Goal: Information Seeking & Learning: Learn about a topic

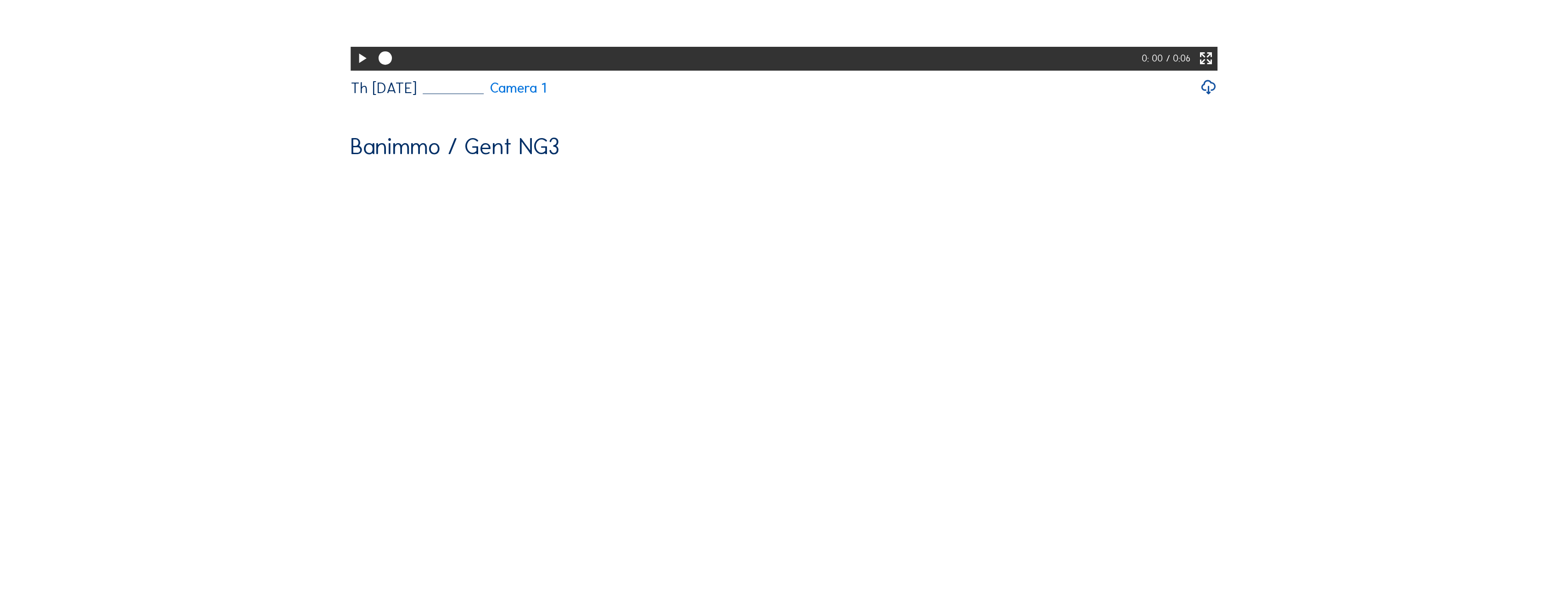
scroll to position [321, 0]
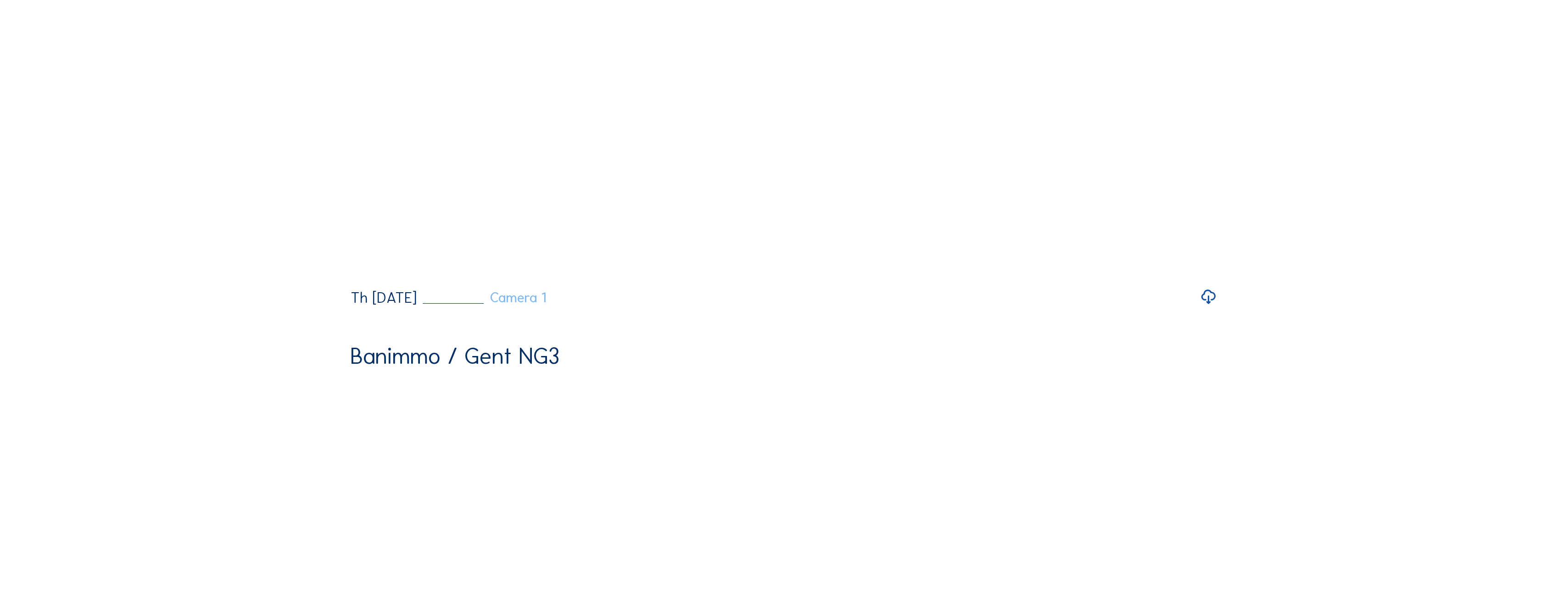
click at [546, 305] on link "Camera 1" at bounding box center [484, 297] width 124 height 14
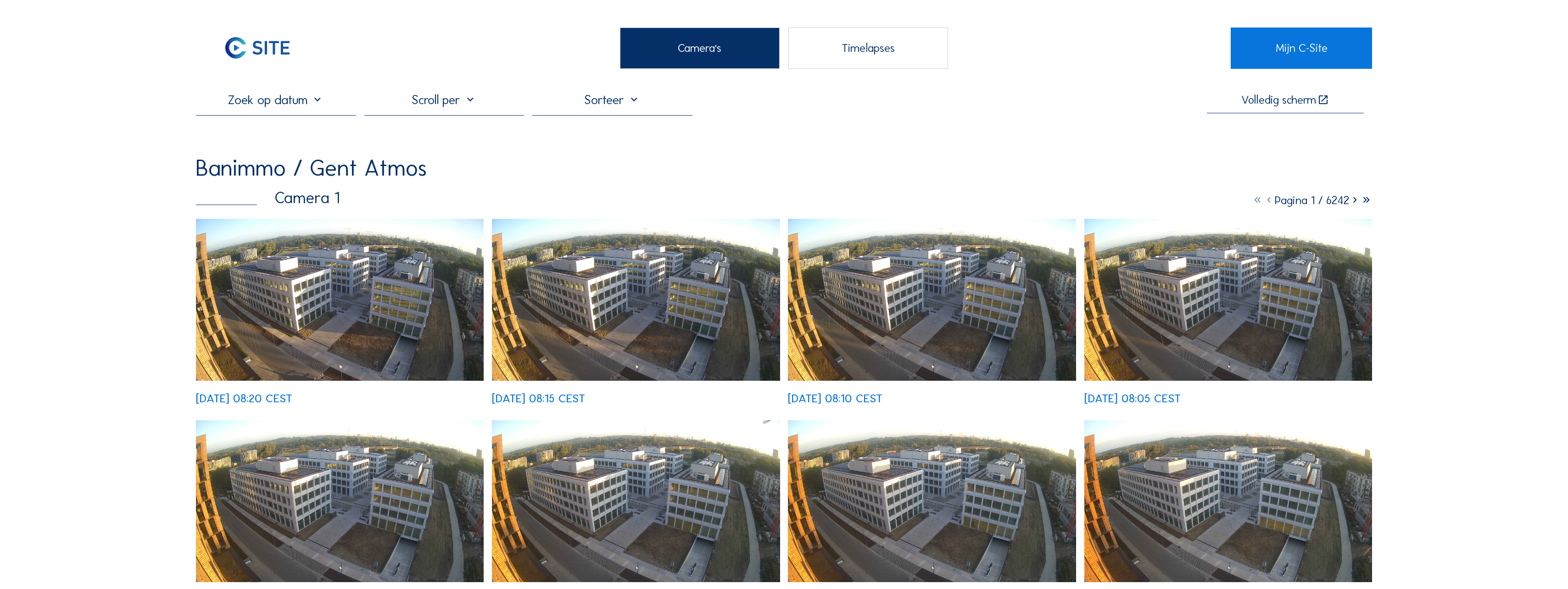
click at [293, 104] on input "text" at bounding box center [275, 99] width 160 height 15
click at [270, 191] on div "18" at bounding box center [270, 184] width 16 height 14
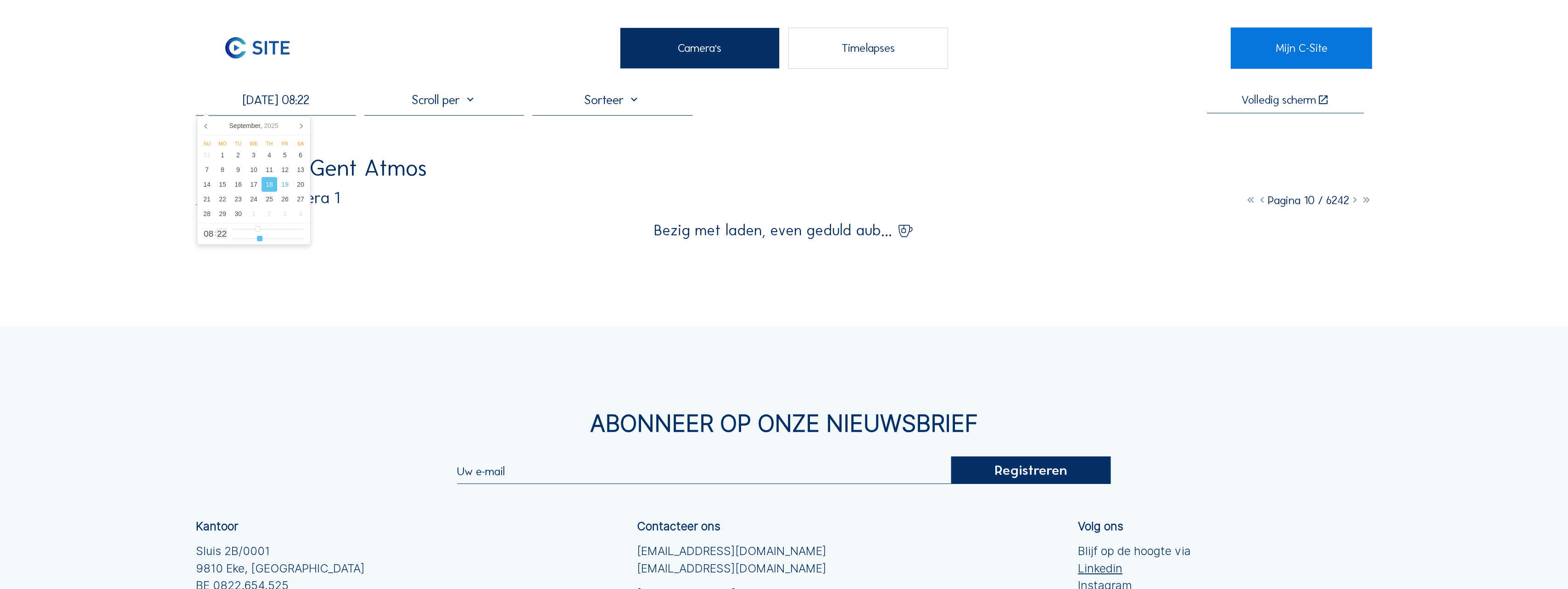
type input "[DATE] 08:20"
type input "20"
type input "[DATE] 08:21"
type input "21"
type input "[DATE] 08:22"
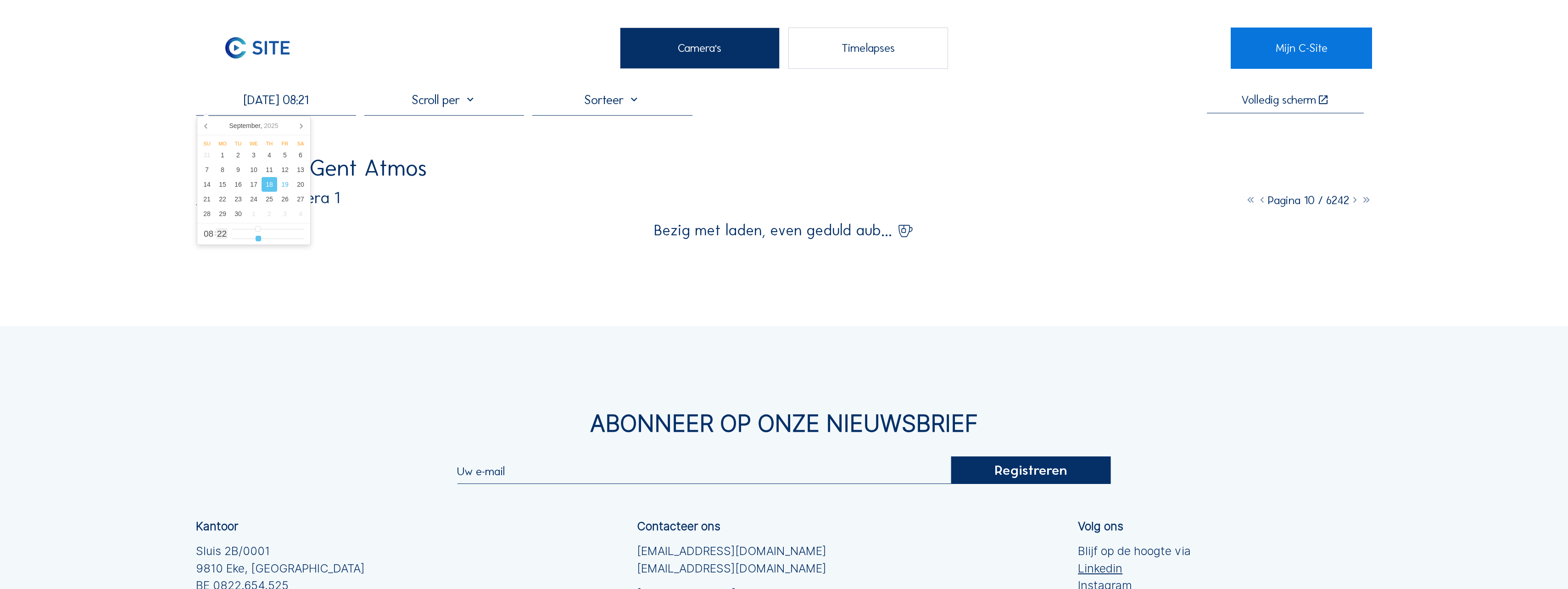
type input "22"
type input "[DATE] 08:23"
type input "23"
type input "[DATE] 08:24"
type input "24"
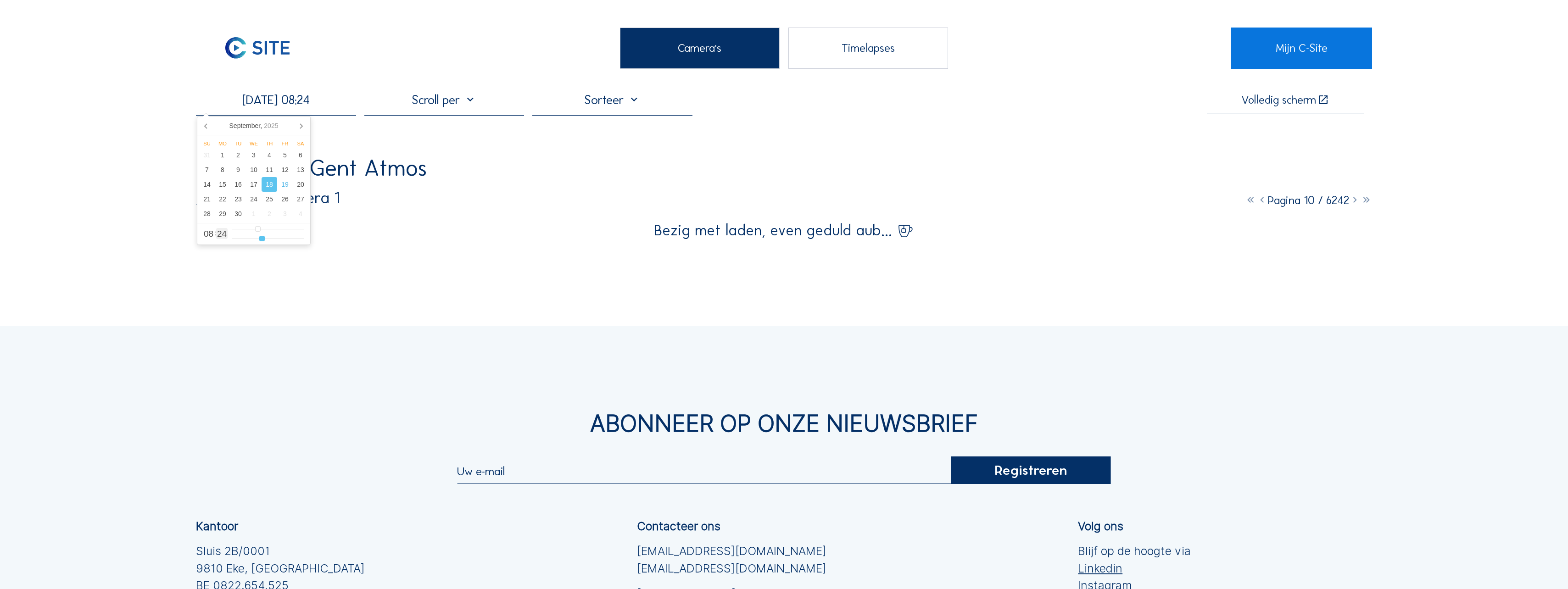
type input "[DATE] 08:25"
type input "25"
type input "[DATE] 08:26"
type input "26"
click at [263, 239] on input "range" at bounding box center [268, 239] width 72 height 8
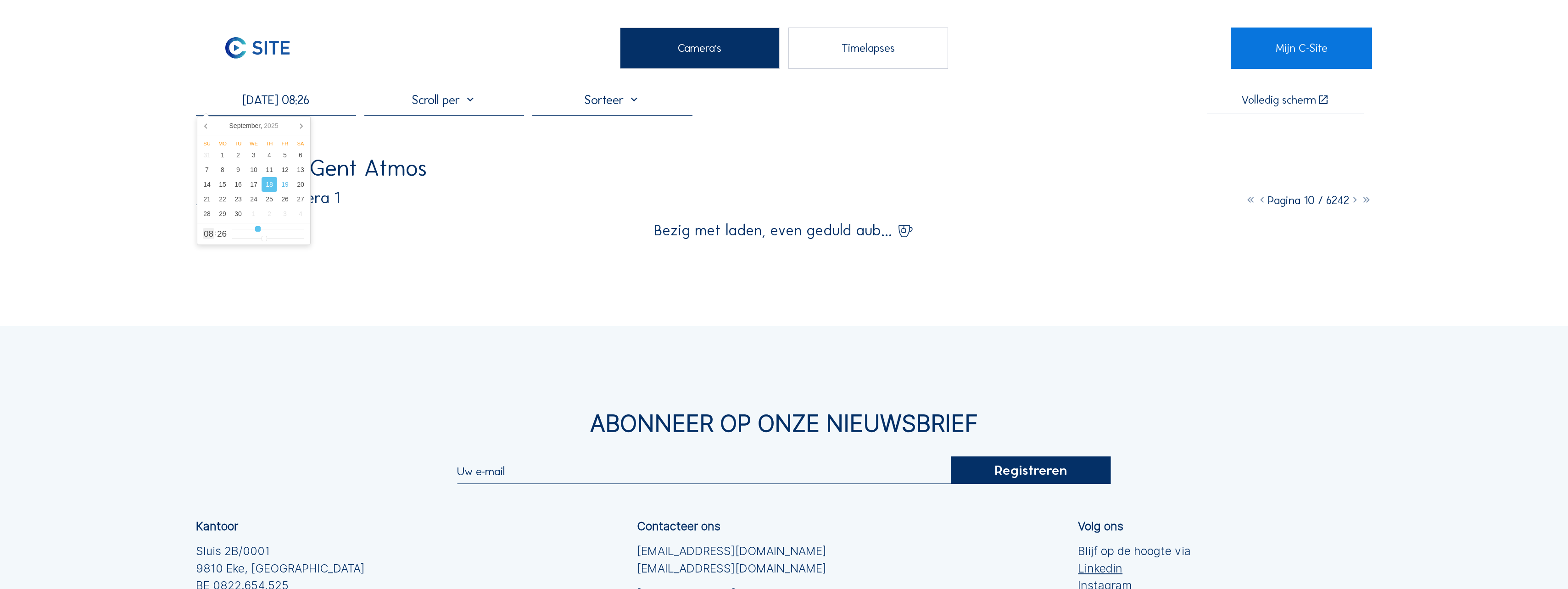
type input "[DATE] 09:26"
type input "9"
type input "[DATE] 10:26"
type input "10"
type input "[DATE] 11:26"
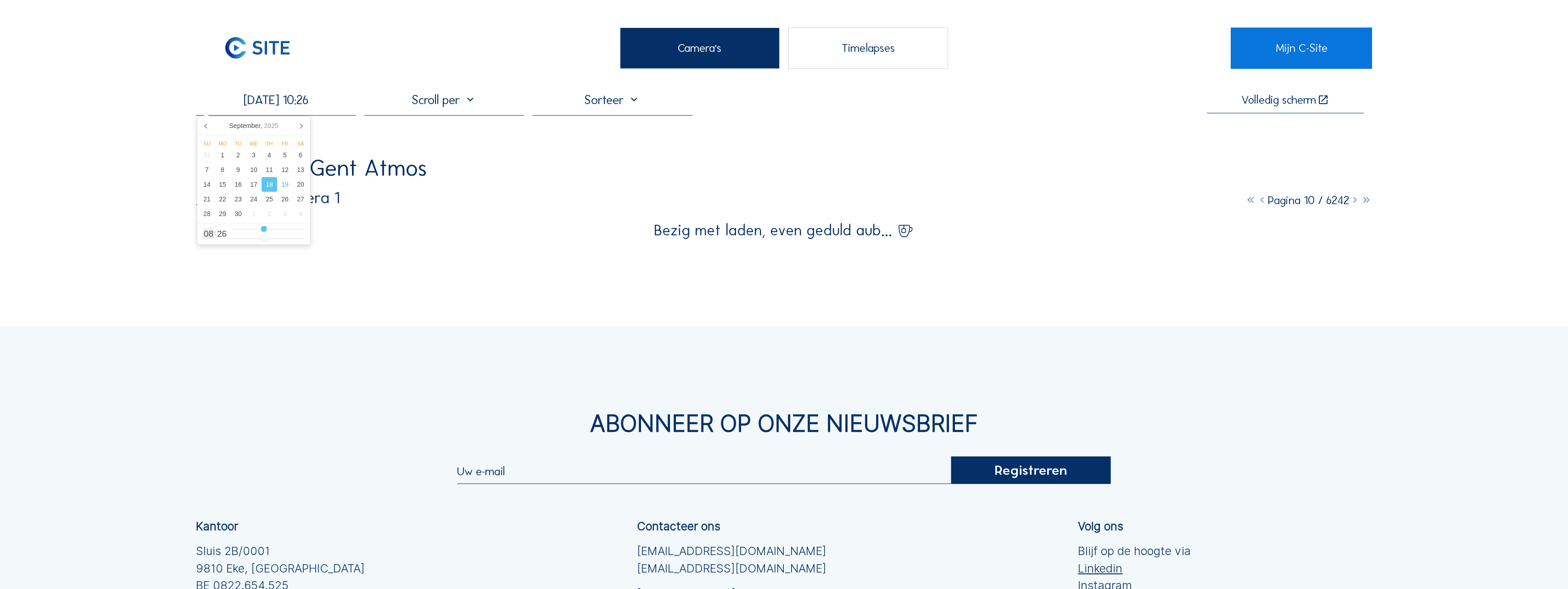
type input "11"
type input "[DATE] 12:26"
type input "12"
type input "[DATE] 13:26"
type input "13"
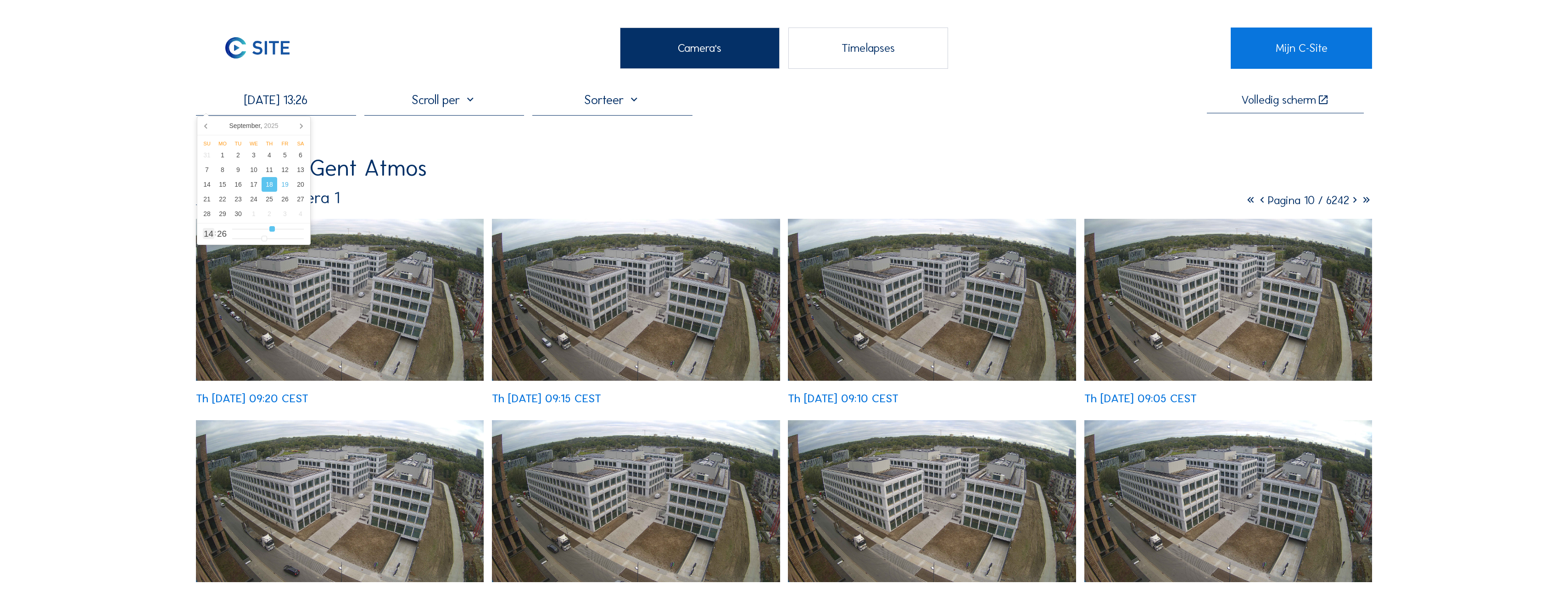
type input "[DATE] 14:26"
type input "14"
type input "[DATE] 15:26"
type input "15"
type input "[DATE] 16:26"
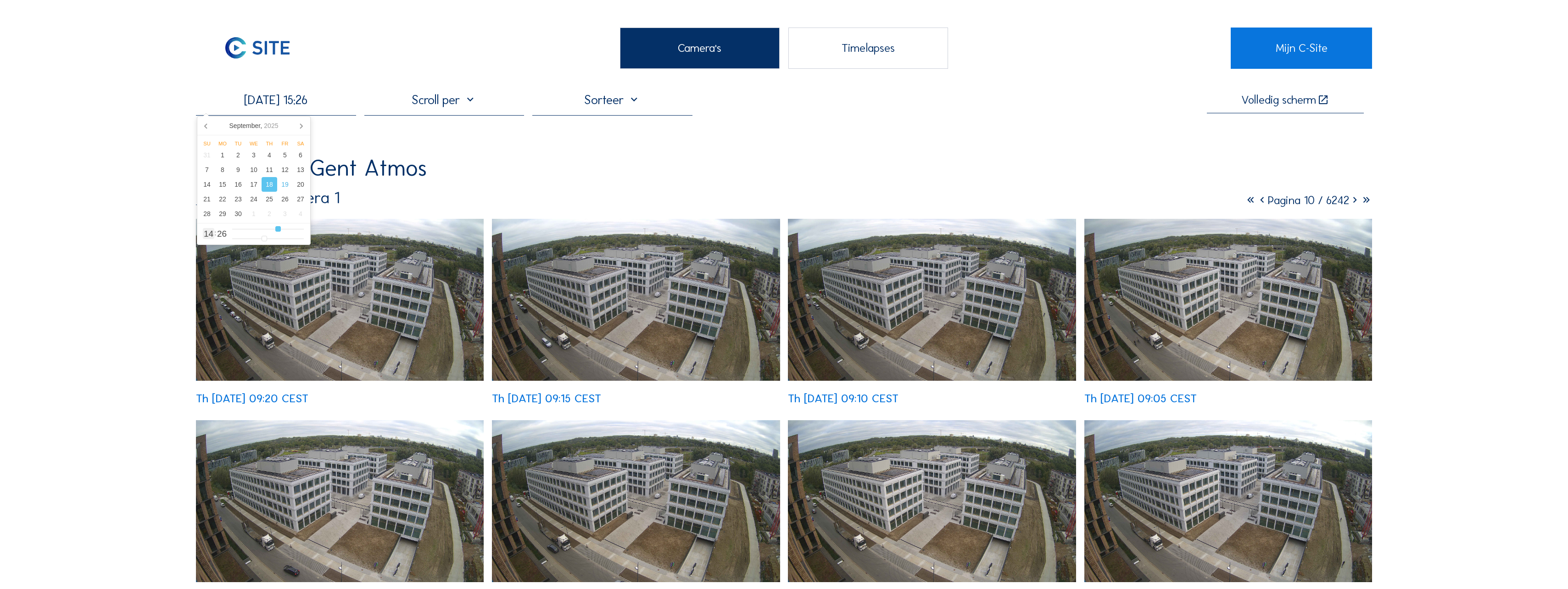
type input "16"
type input "[DATE] 17:26"
type input "17"
type input "[DATE] 18:26"
type input "18"
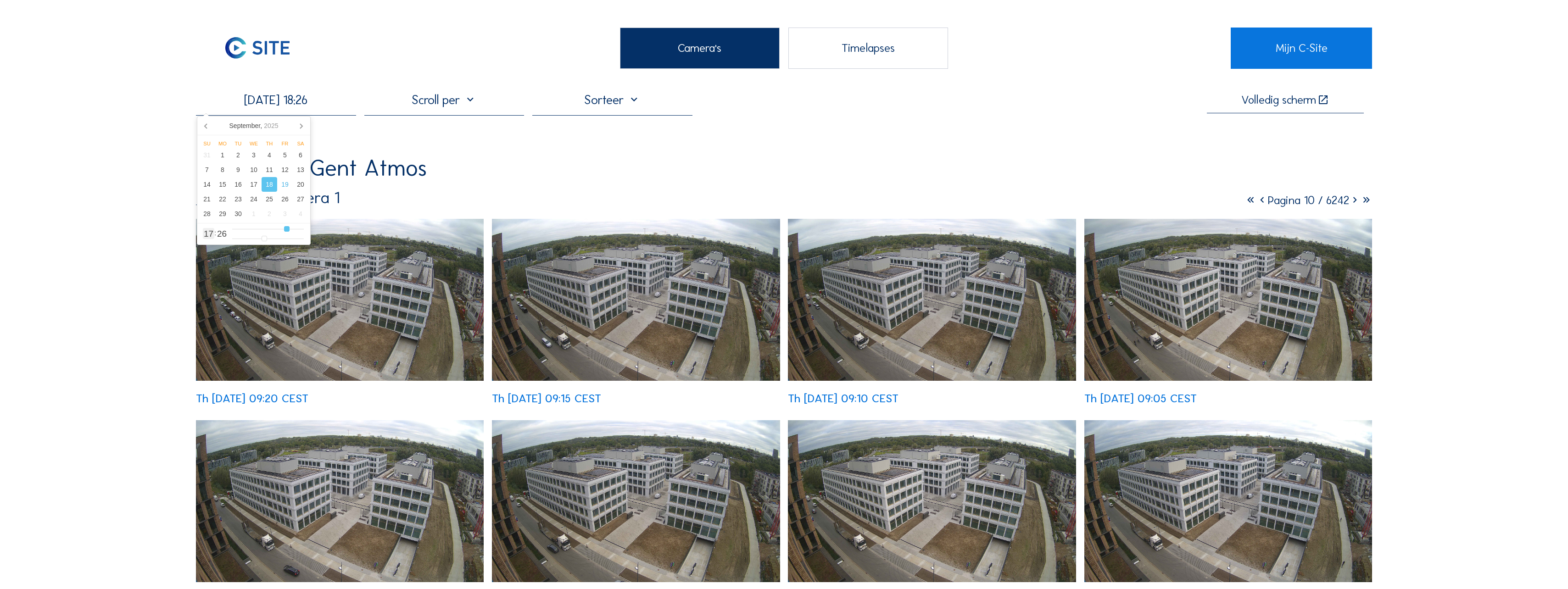
type input "[DATE] 19:26"
type input "19"
type input "[DATE] 18:26"
type input "18"
type input "[DATE] 17:26"
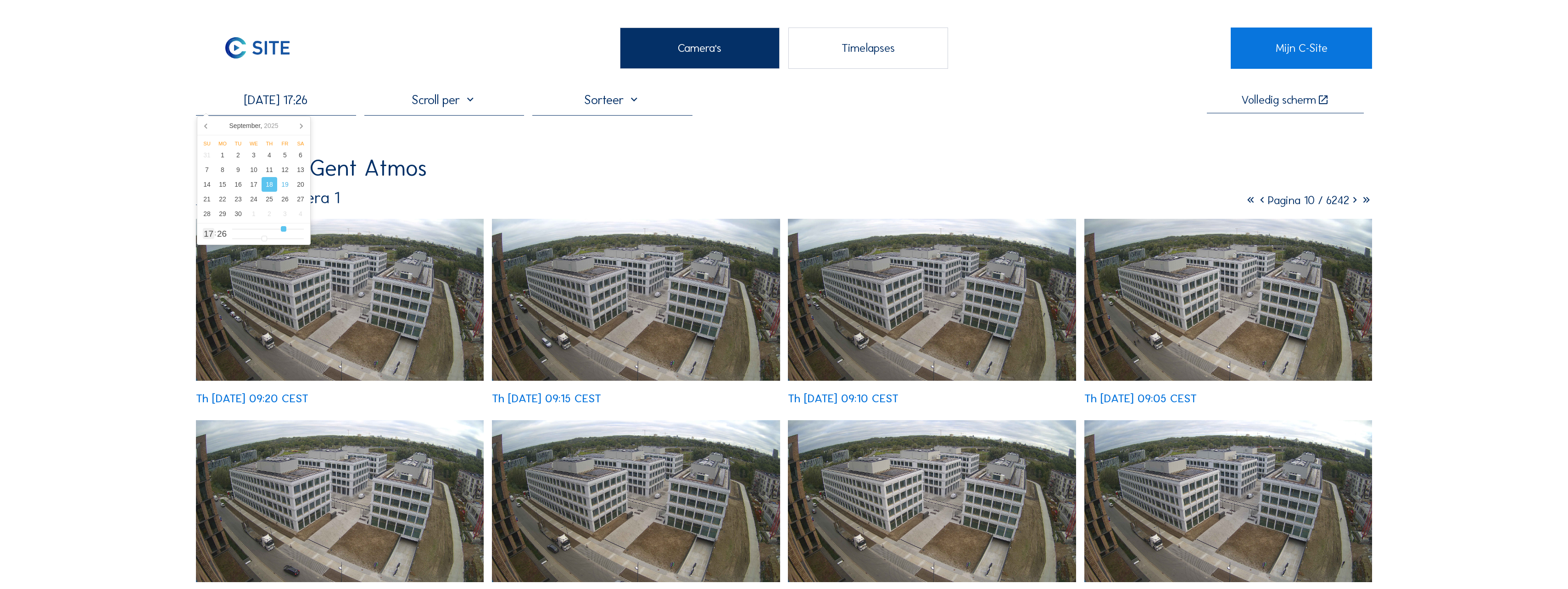
drag, startPoint x: 258, startPoint y: 232, endPoint x: 285, endPoint y: 230, distance: 27.1
type input "17"
click at [285, 230] on input "range" at bounding box center [268, 229] width 72 height 8
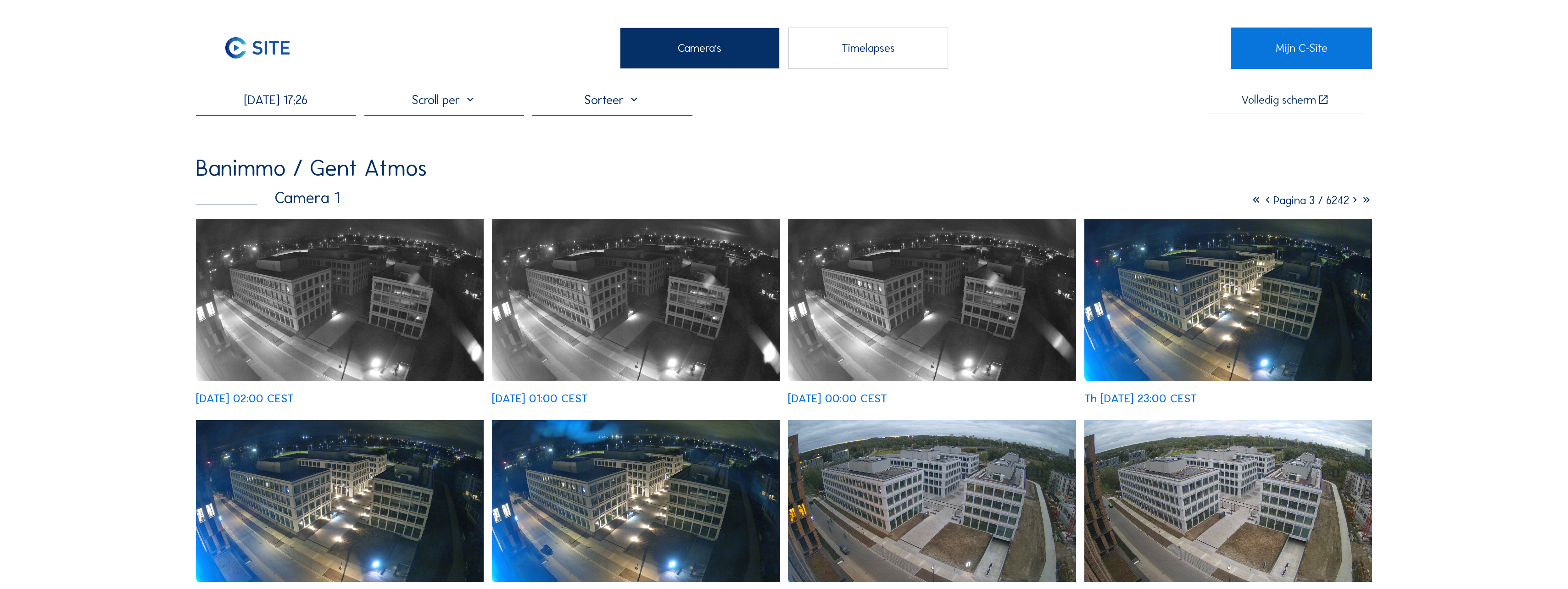
click at [525, 166] on div "Banimmo / Gent Atmos" at bounding box center [783, 168] width 1176 height 23
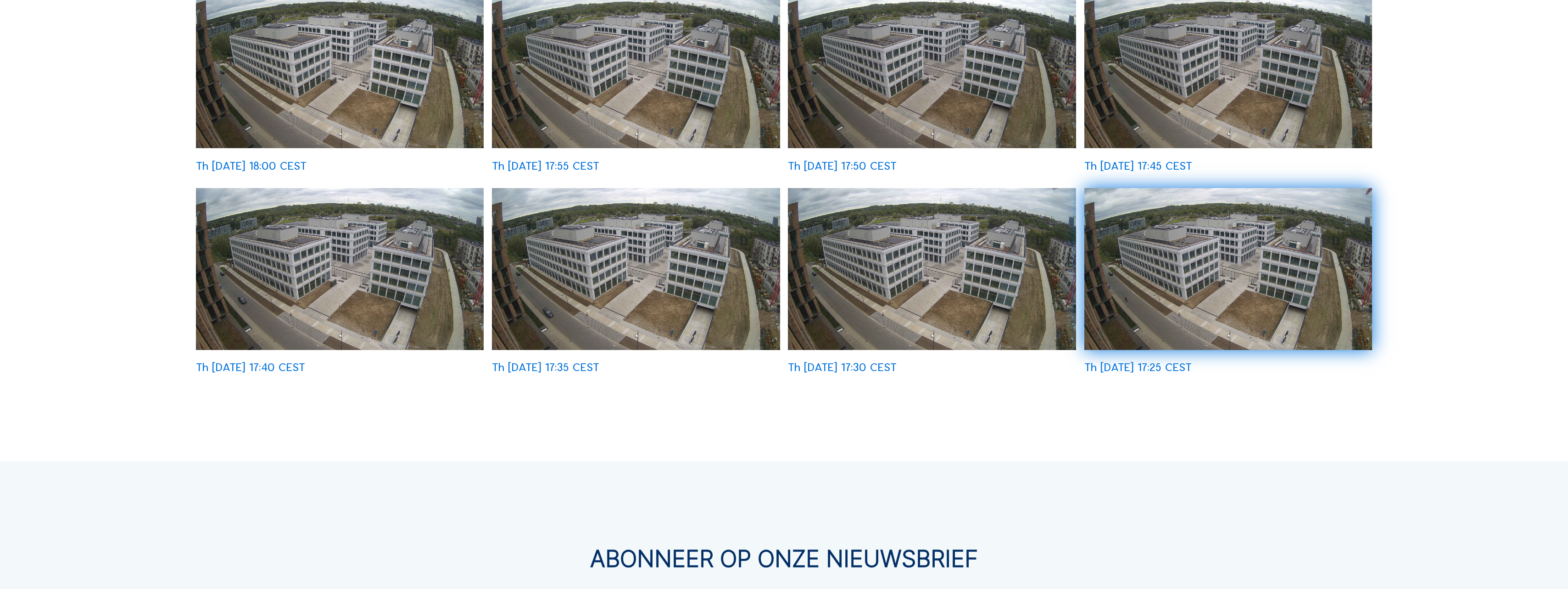
scroll to position [642, 0]
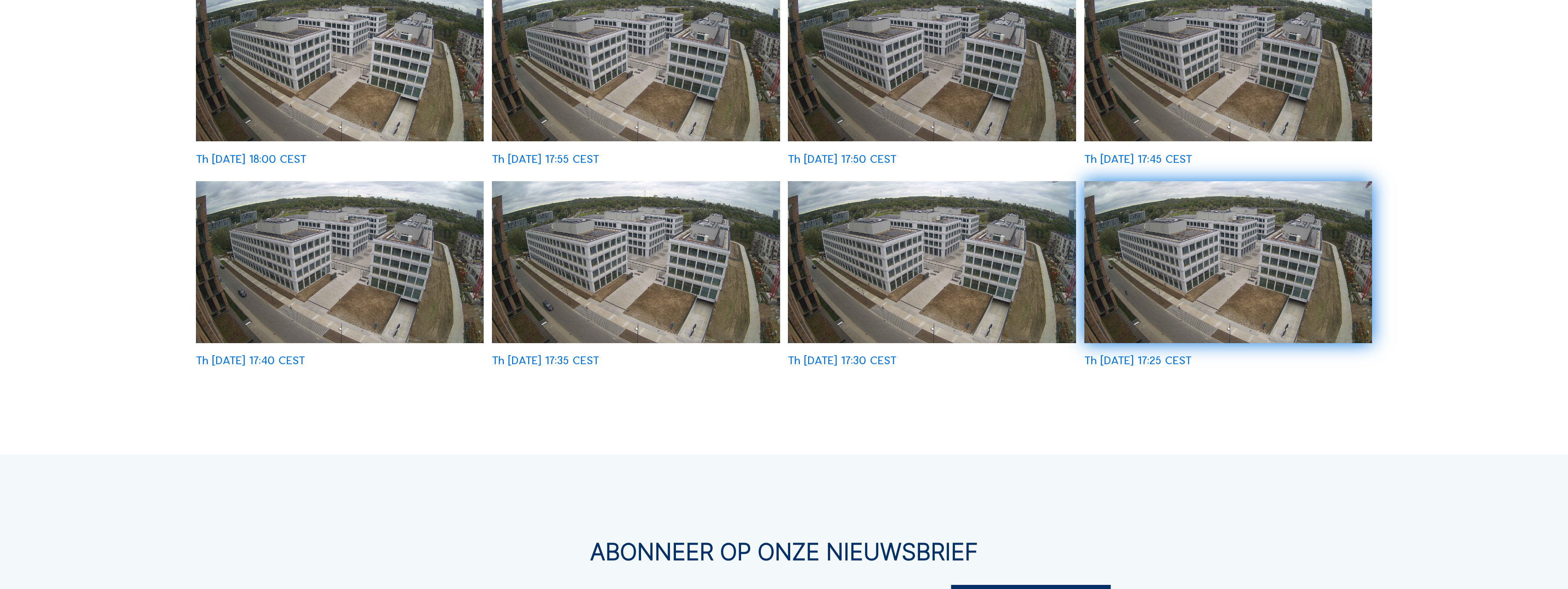
click at [1320, 305] on img at bounding box center [1228, 262] width 288 height 162
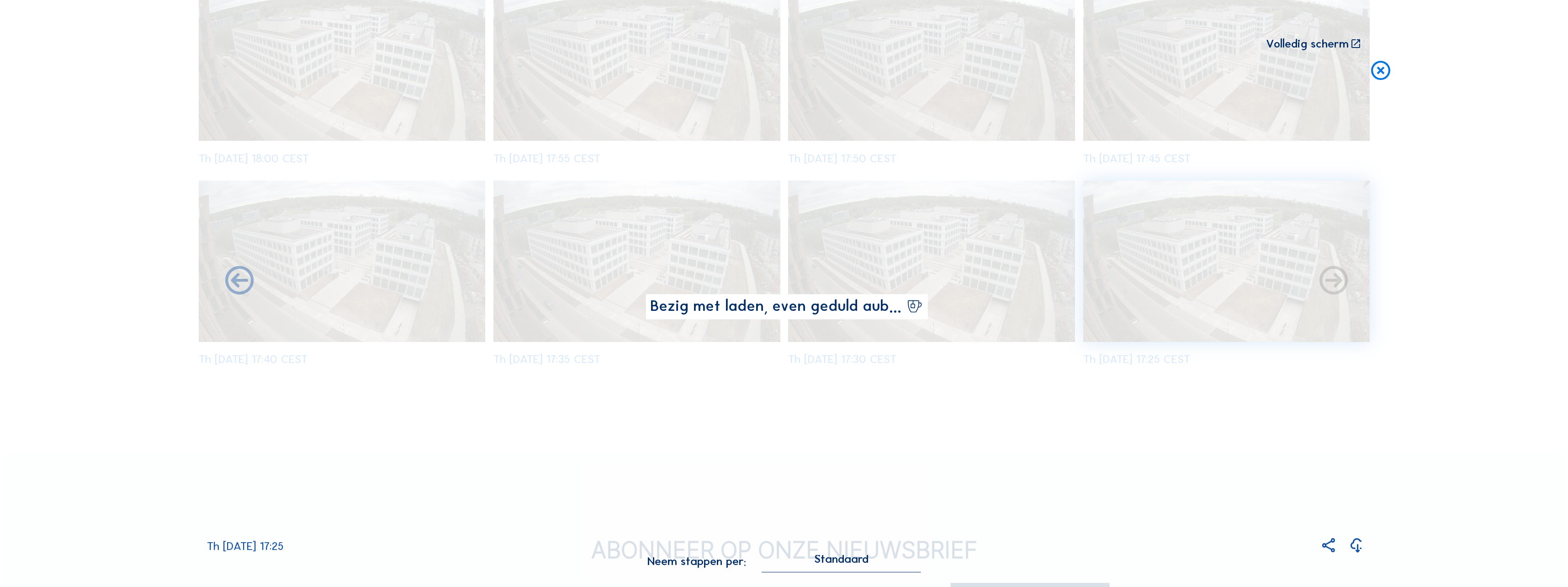
scroll to position [642, 0]
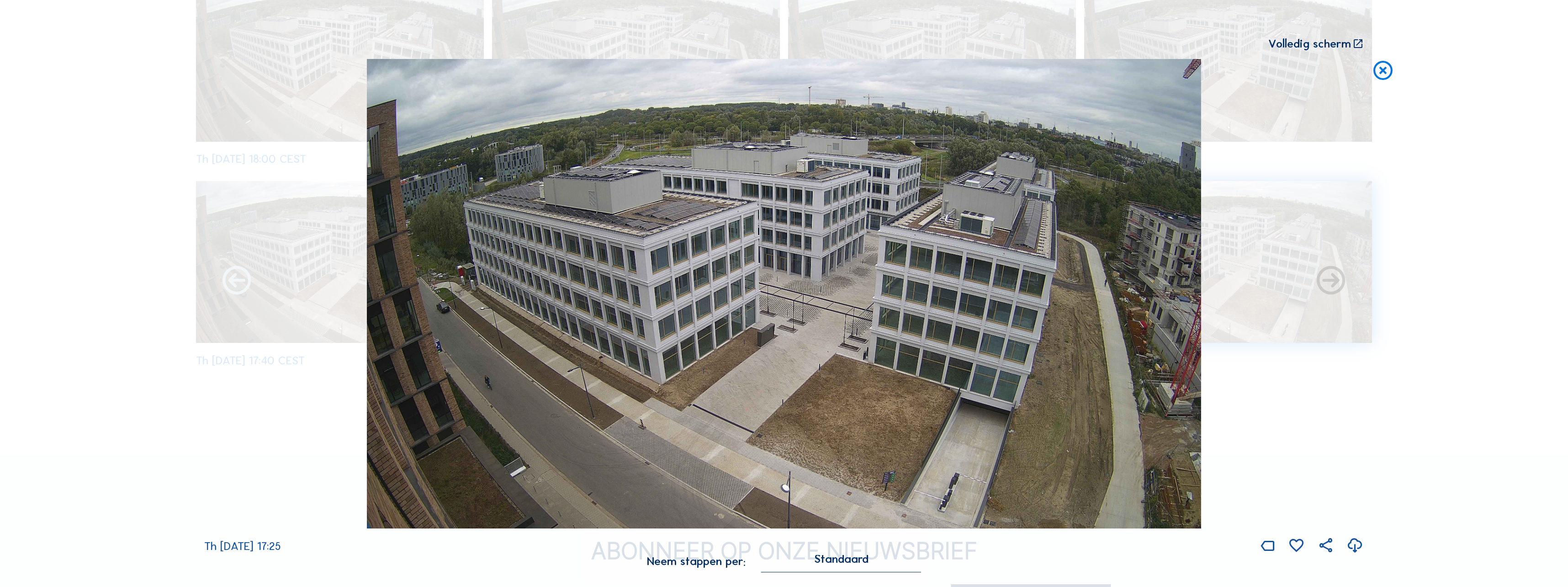
click at [236, 289] on icon at bounding box center [237, 282] width 34 height 34
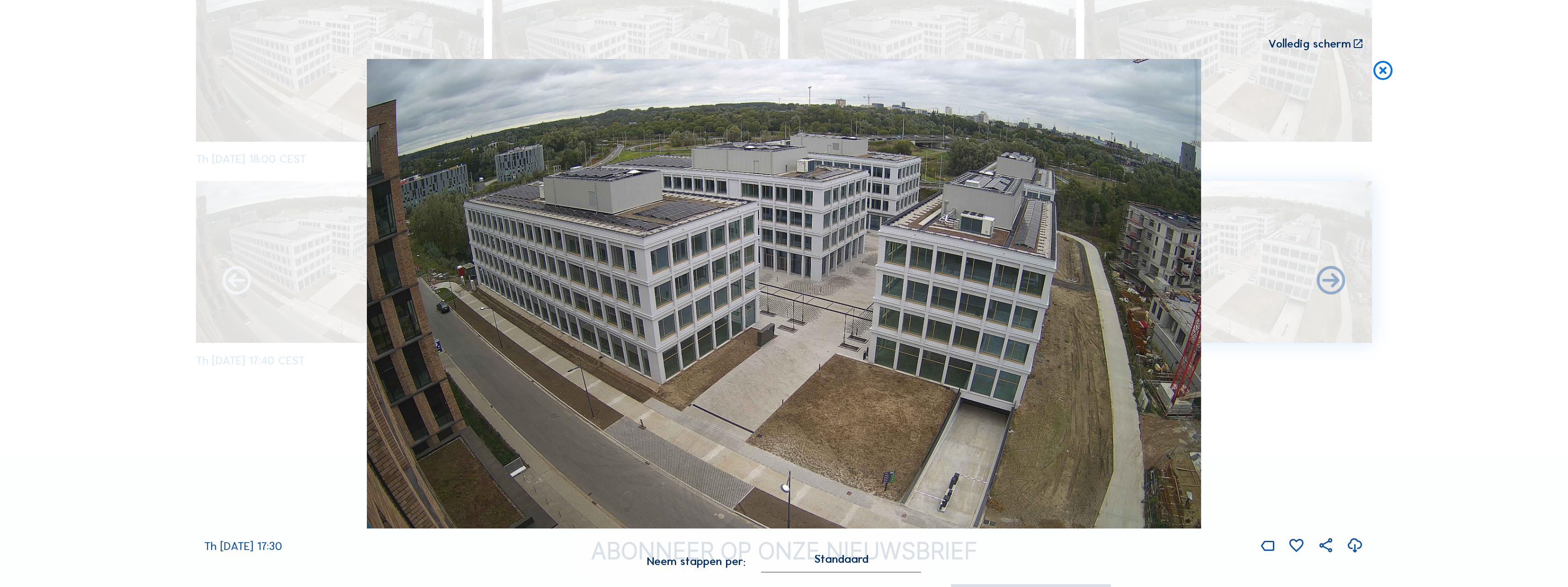
click at [236, 282] on icon at bounding box center [237, 282] width 34 height 34
click at [236, 286] on icon at bounding box center [237, 282] width 34 height 34
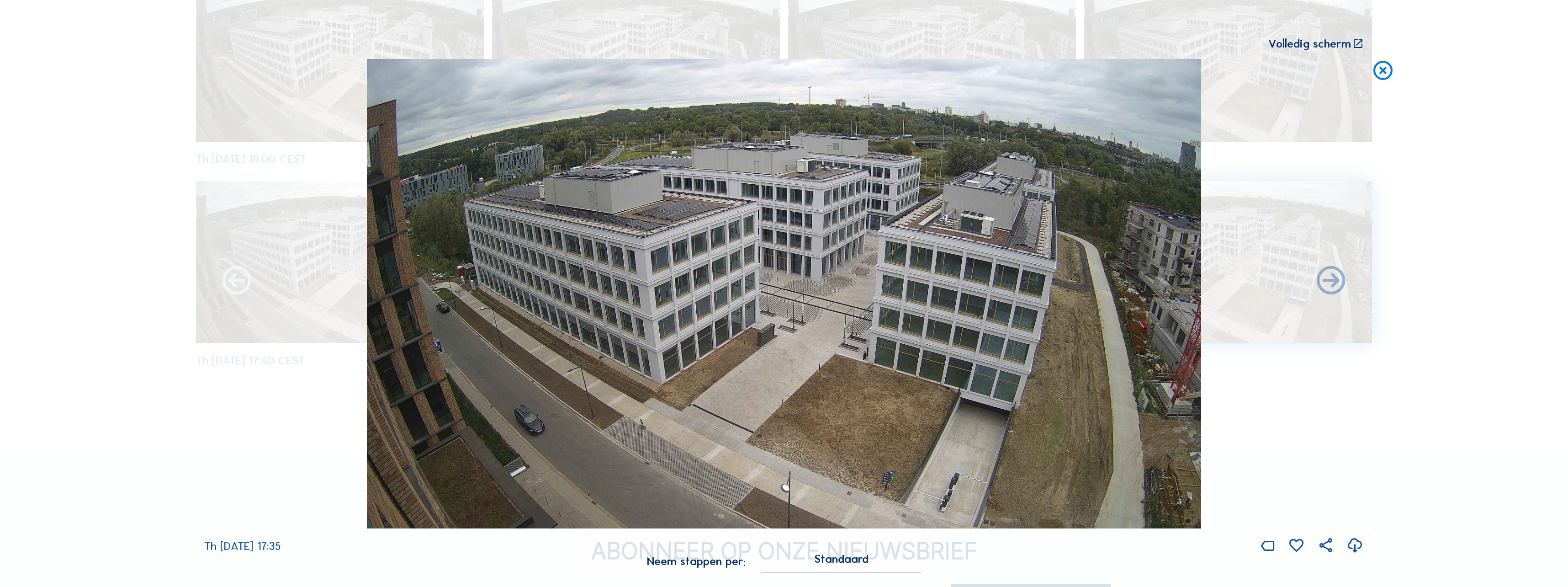
click at [235, 285] on icon at bounding box center [237, 282] width 34 height 34
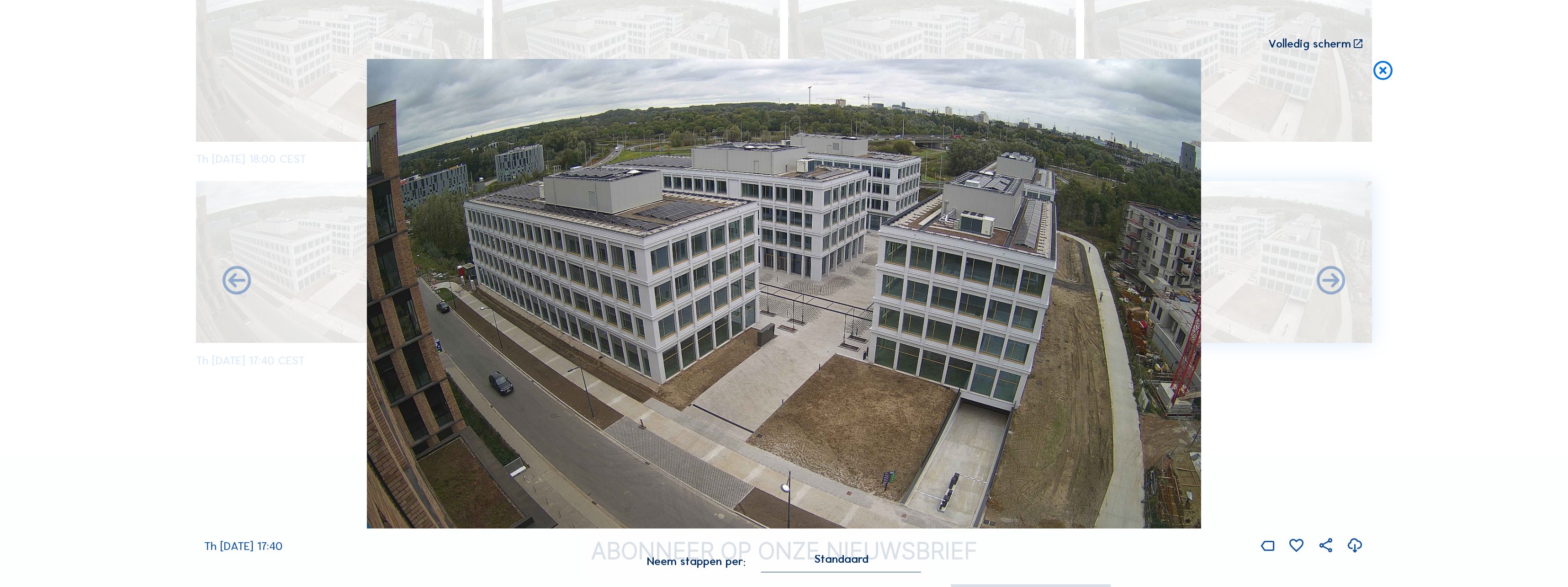
click at [235, 285] on icon at bounding box center [237, 282] width 34 height 34
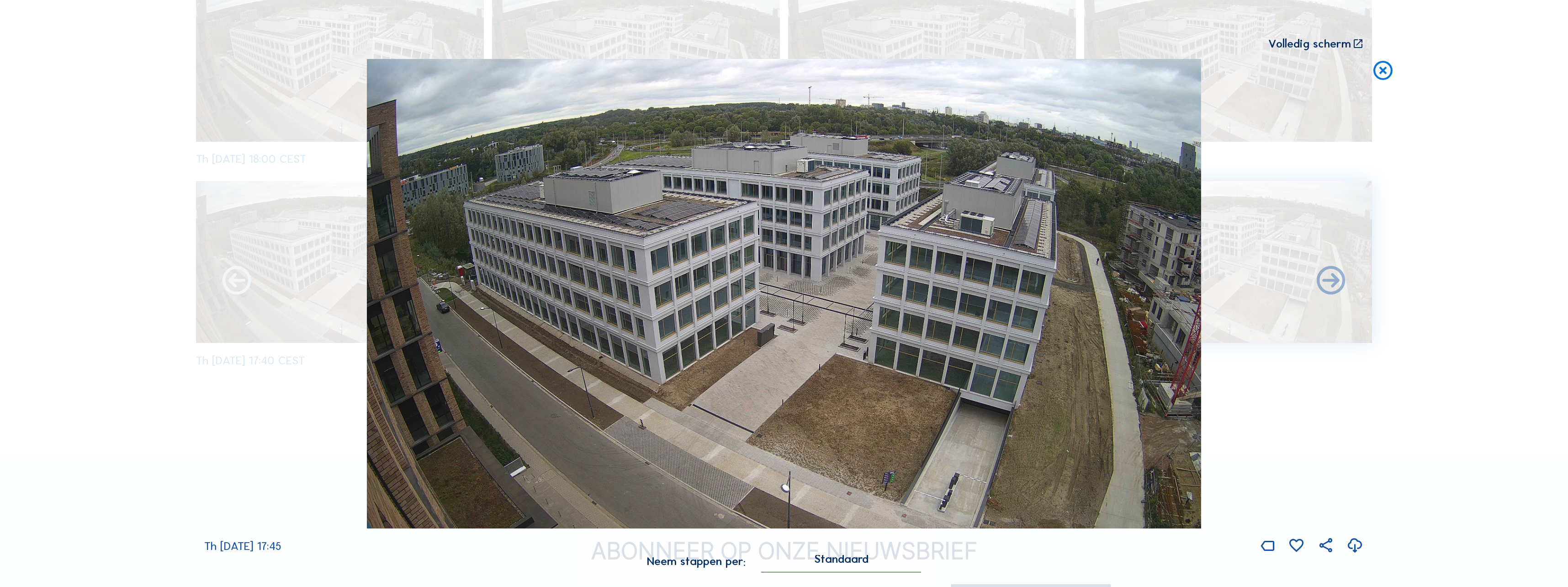
click at [234, 283] on icon at bounding box center [237, 282] width 34 height 34
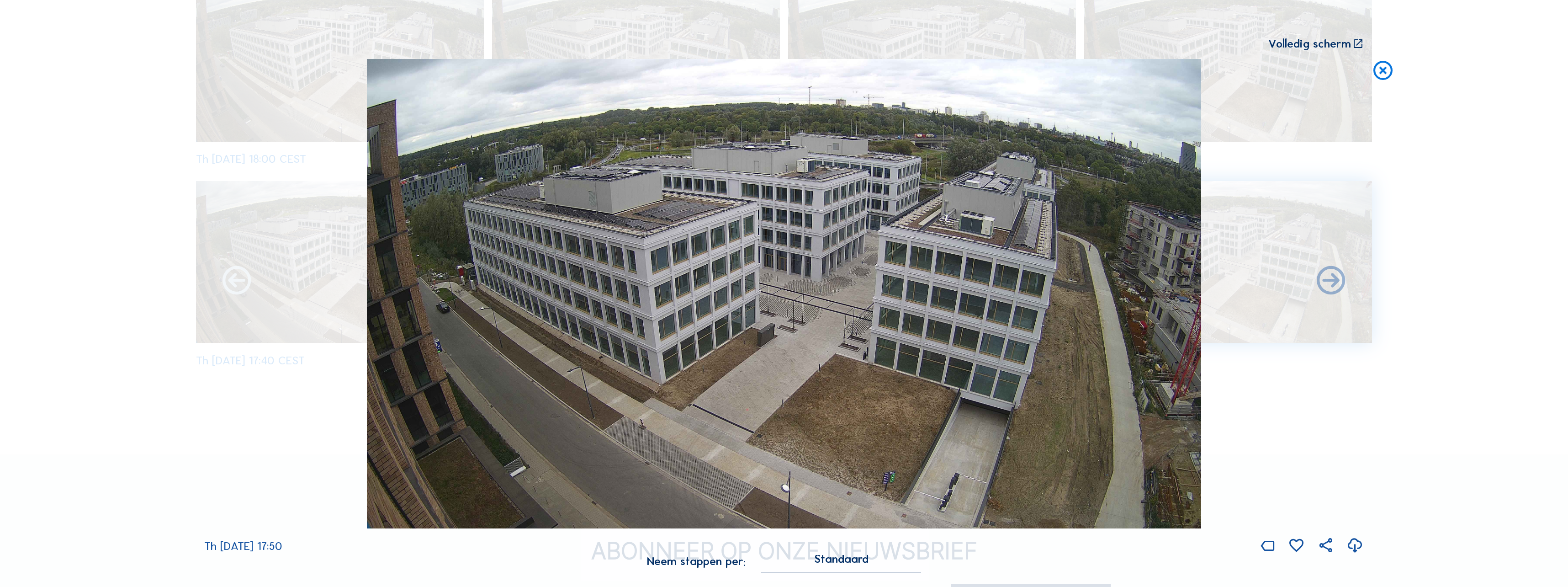
click at [234, 282] on icon at bounding box center [237, 282] width 34 height 34
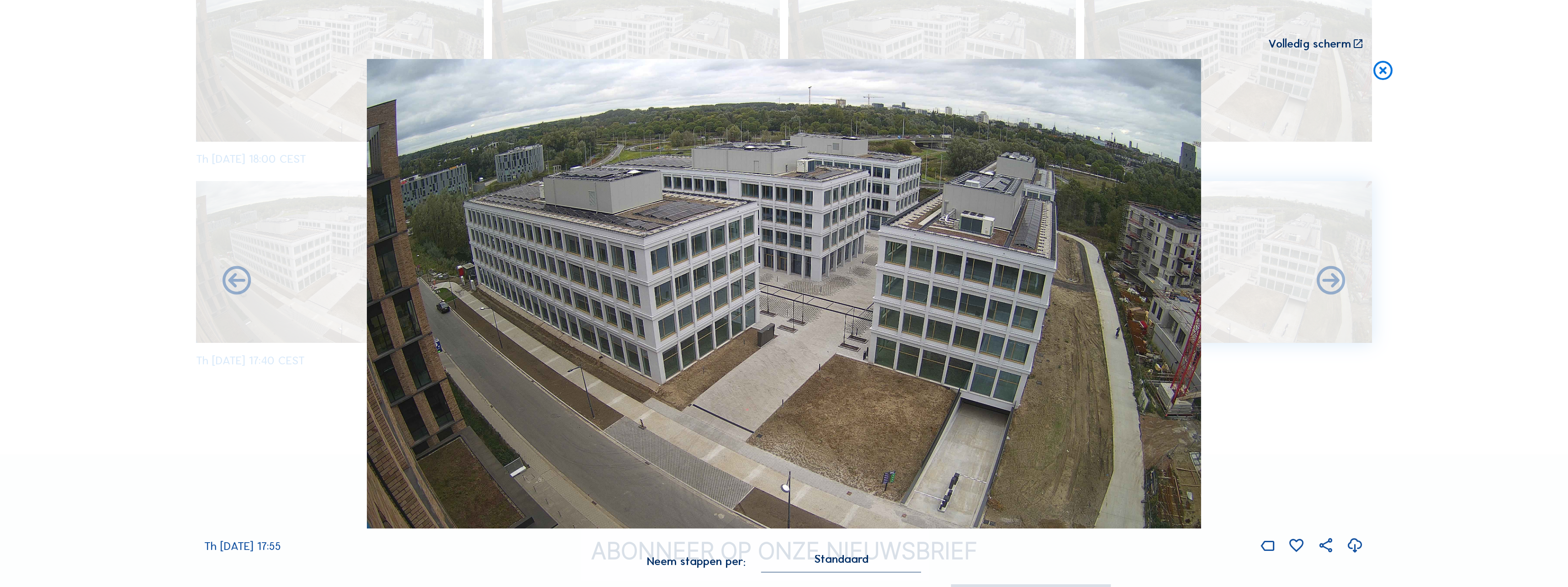
click at [234, 282] on icon at bounding box center [237, 282] width 34 height 34
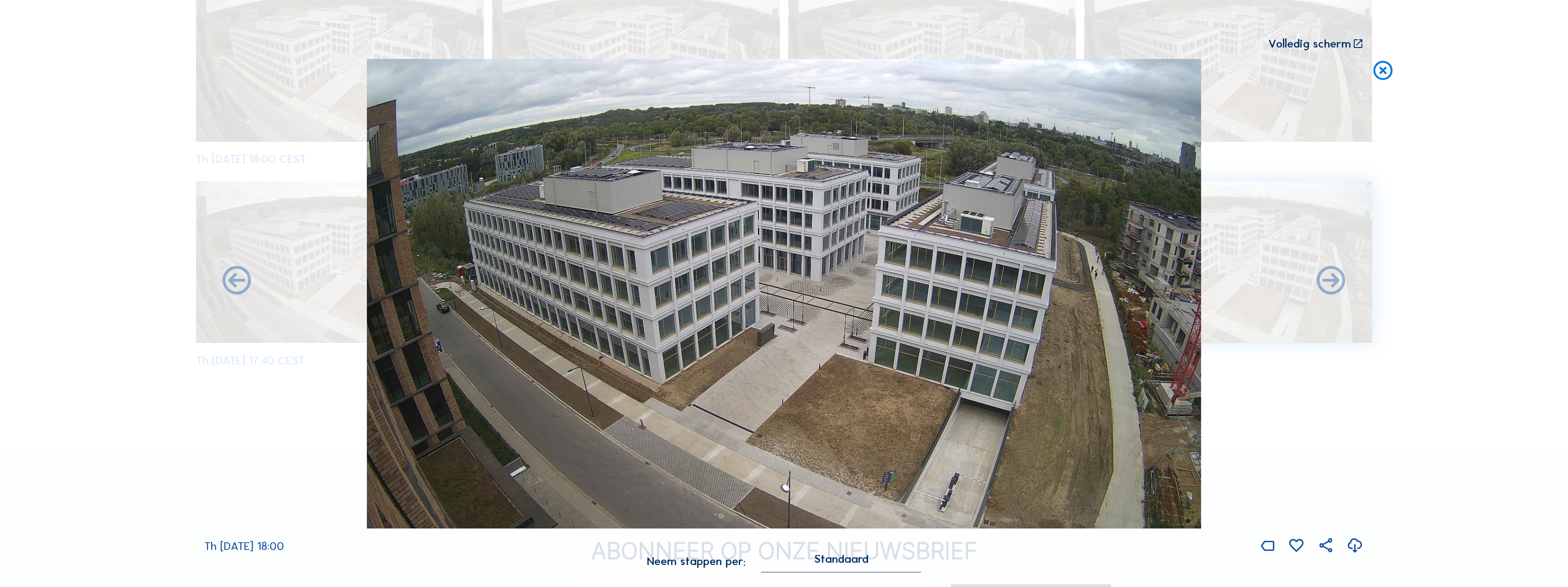
click at [234, 282] on icon at bounding box center [237, 282] width 34 height 34
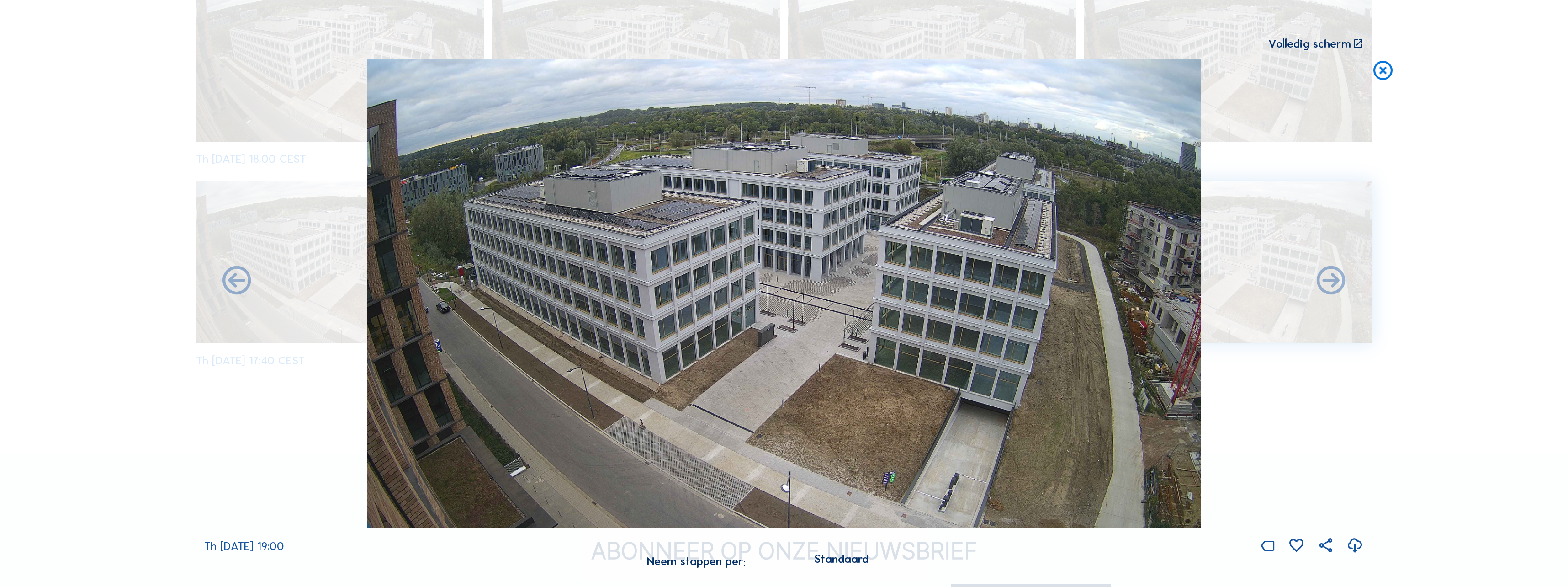
click at [234, 282] on icon at bounding box center [237, 282] width 34 height 34
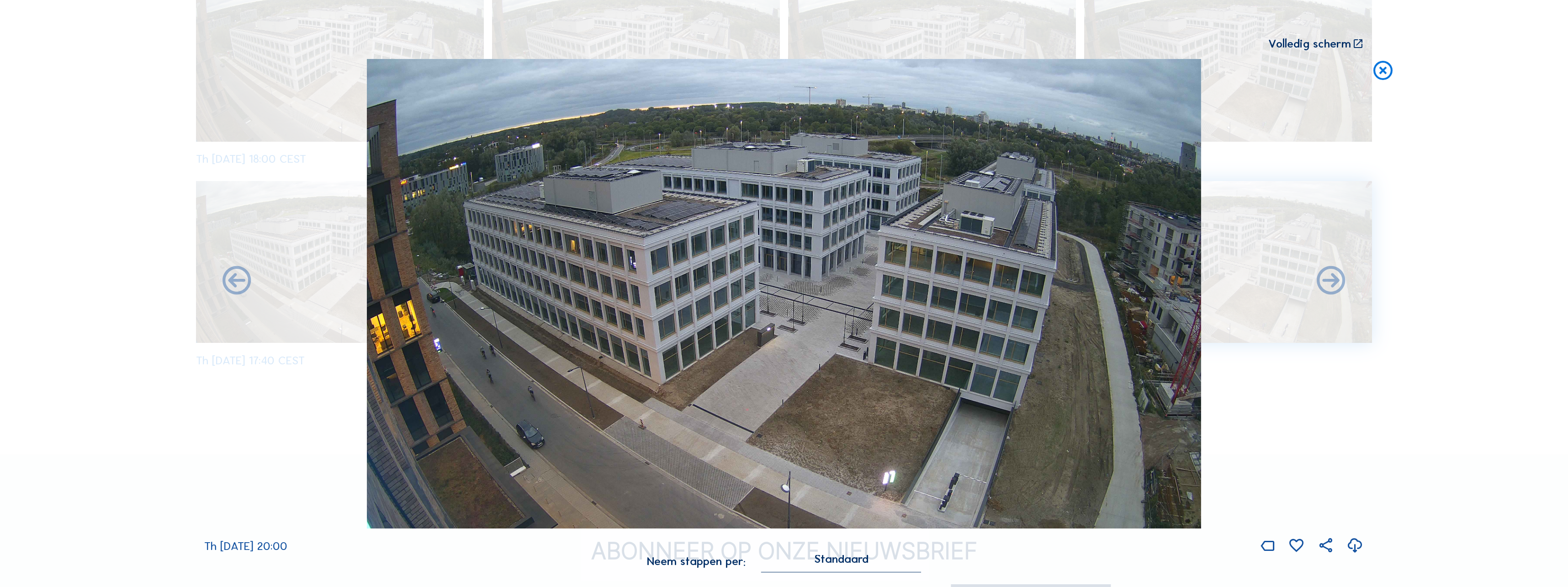
click at [234, 282] on icon at bounding box center [237, 282] width 34 height 34
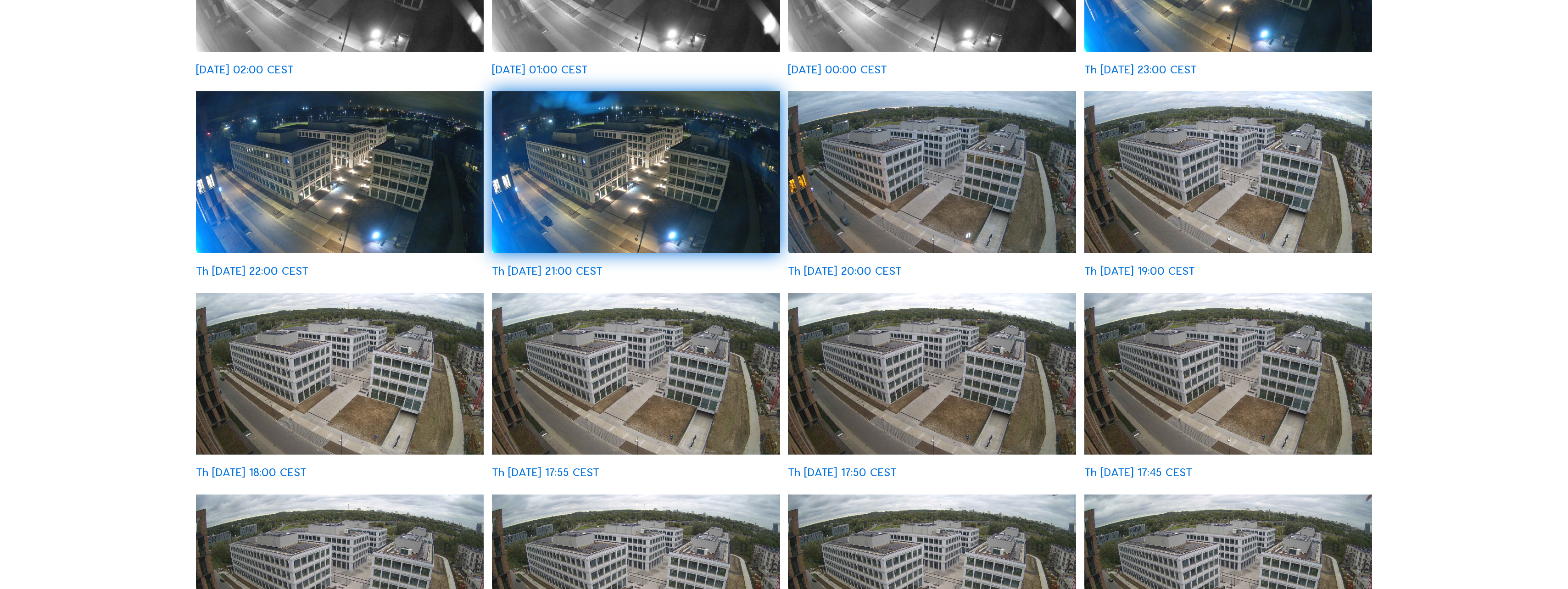
scroll to position [642, 0]
